Goal: Check status

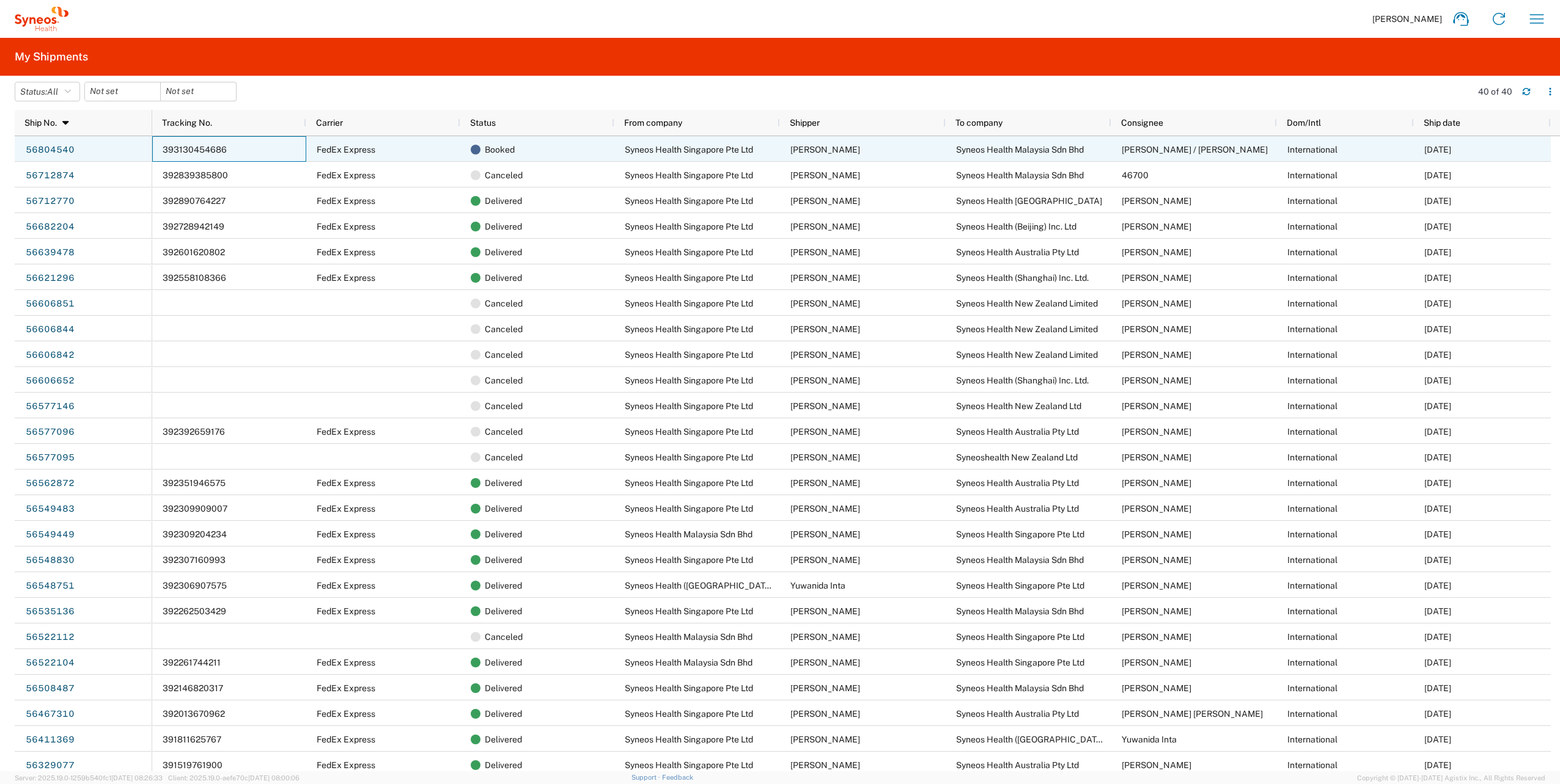
click at [250, 151] on div "393130454686" at bounding box center [229, 149] width 154 height 26
